Goal: Use online tool/utility: Utilize a website feature to perform a specific function

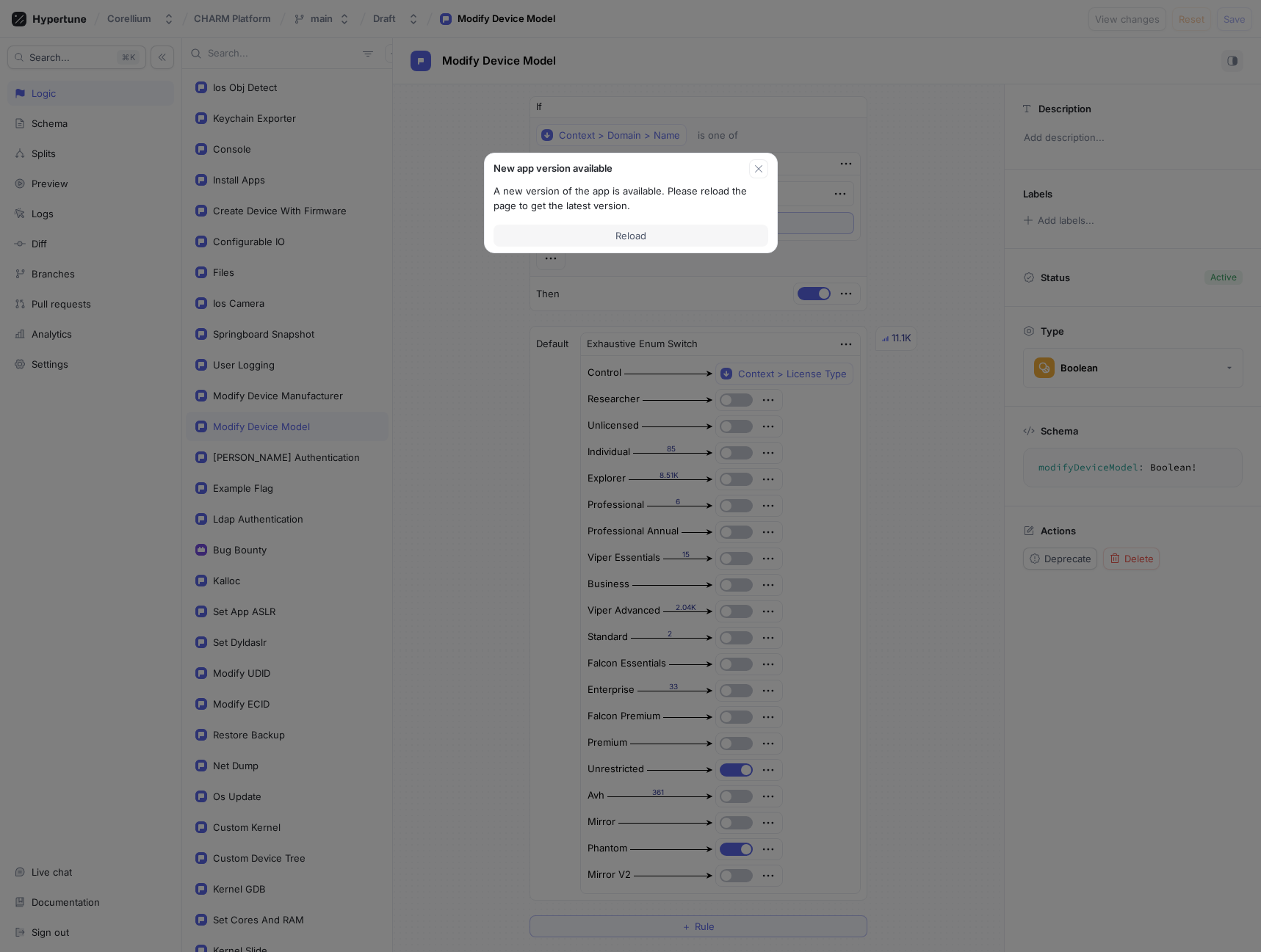
type textarea "x"
click at [631, 232] on span "Reload" at bounding box center [630, 236] width 30 height 9
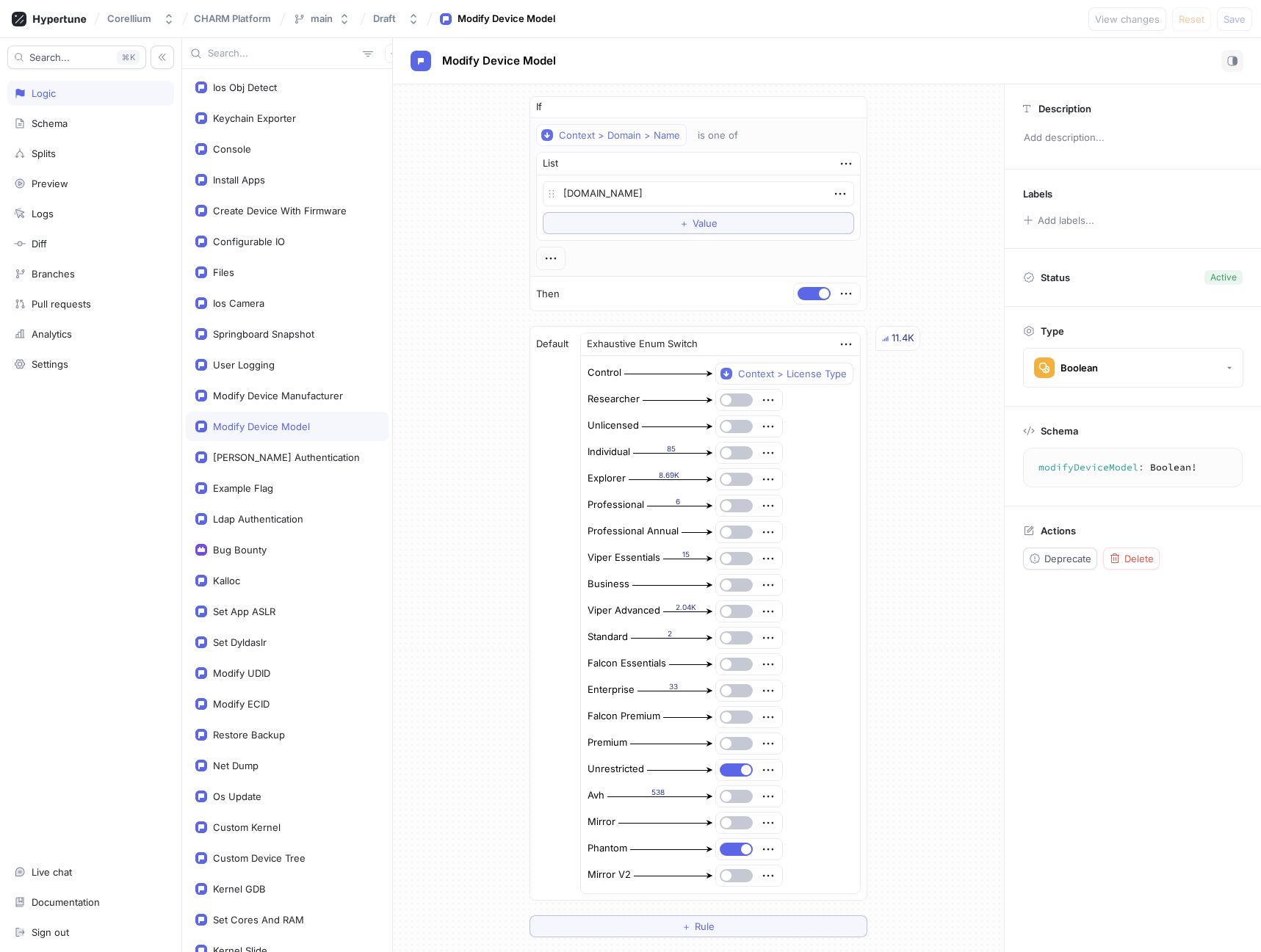
type textarea "x"
